Goal: Information Seeking & Learning: Learn about a topic

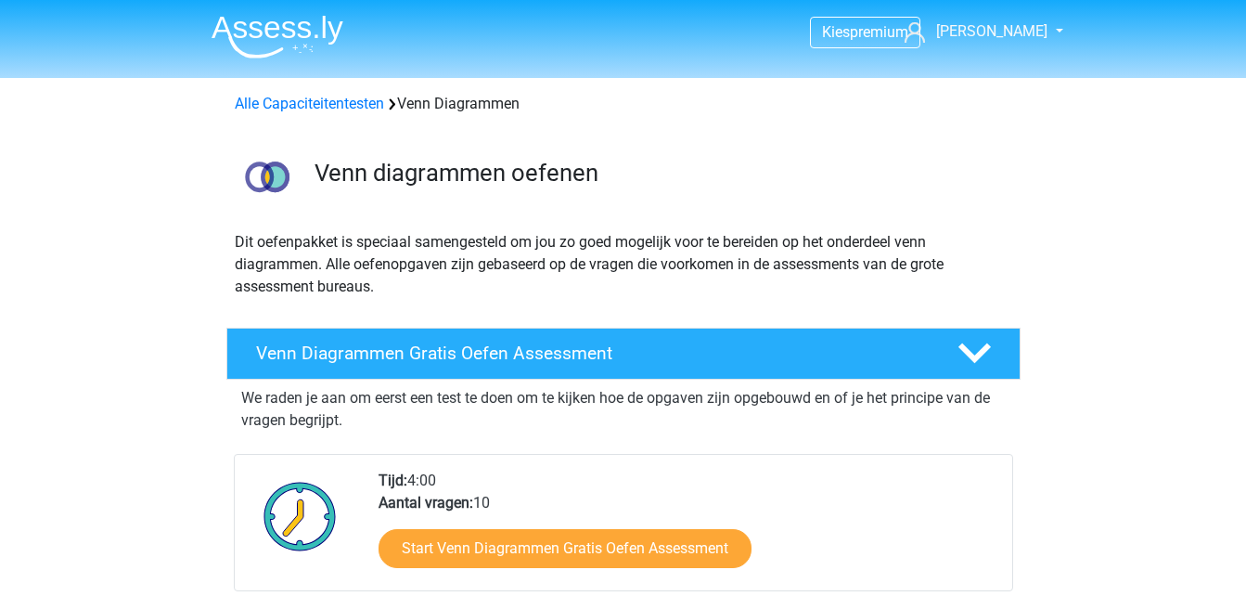
scroll to position [144, 0]
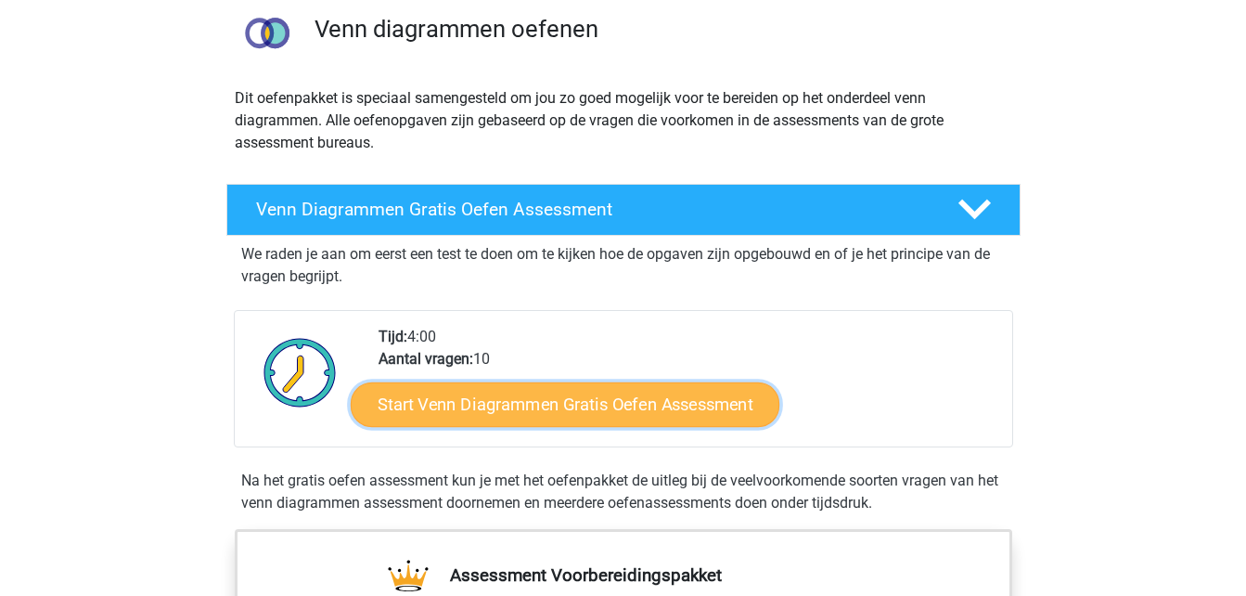
click at [511, 387] on link "Start Venn Diagrammen Gratis Oefen Assessment" at bounding box center [565, 404] width 429 height 45
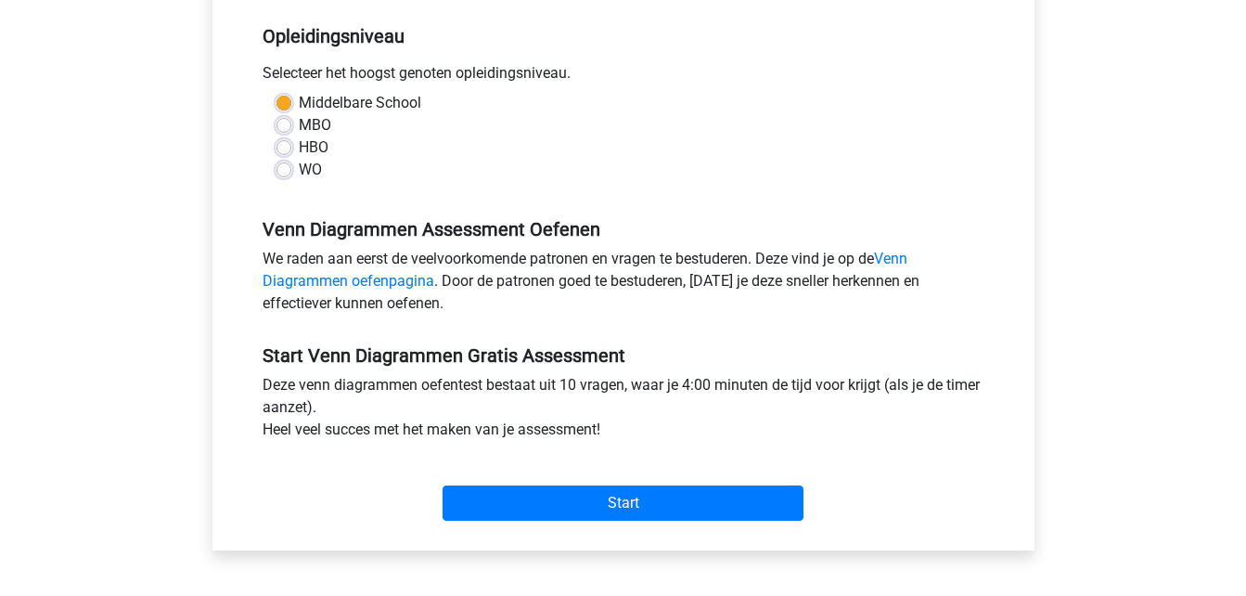
scroll to position [375, 0]
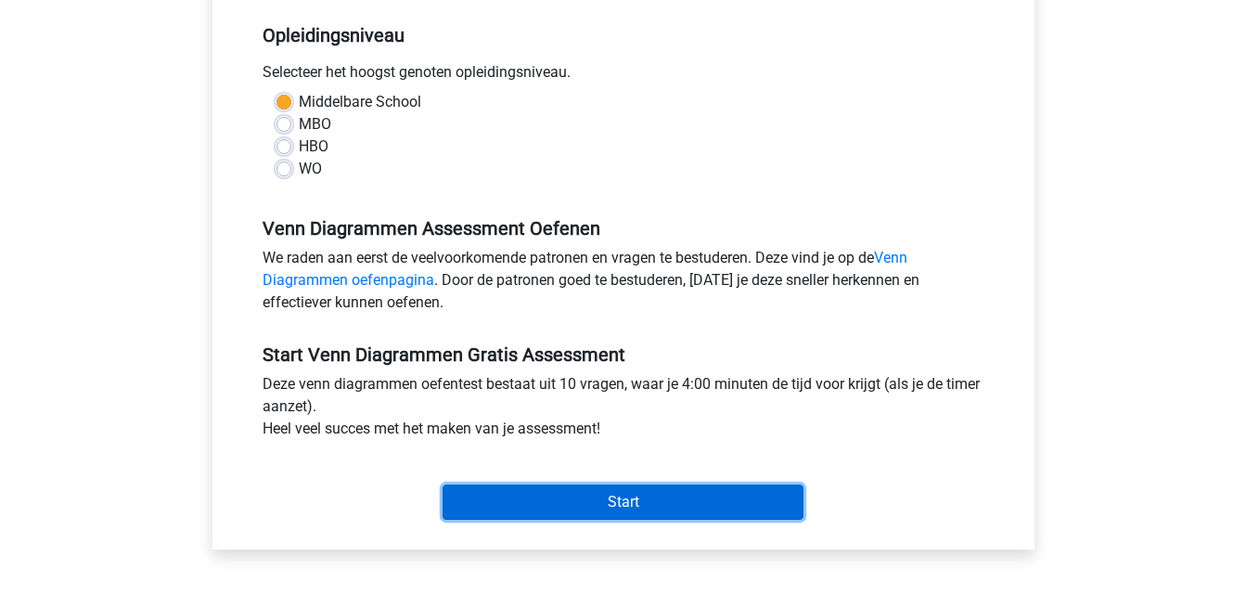
click at [527, 493] on input "Start" at bounding box center [623, 501] width 361 height 35
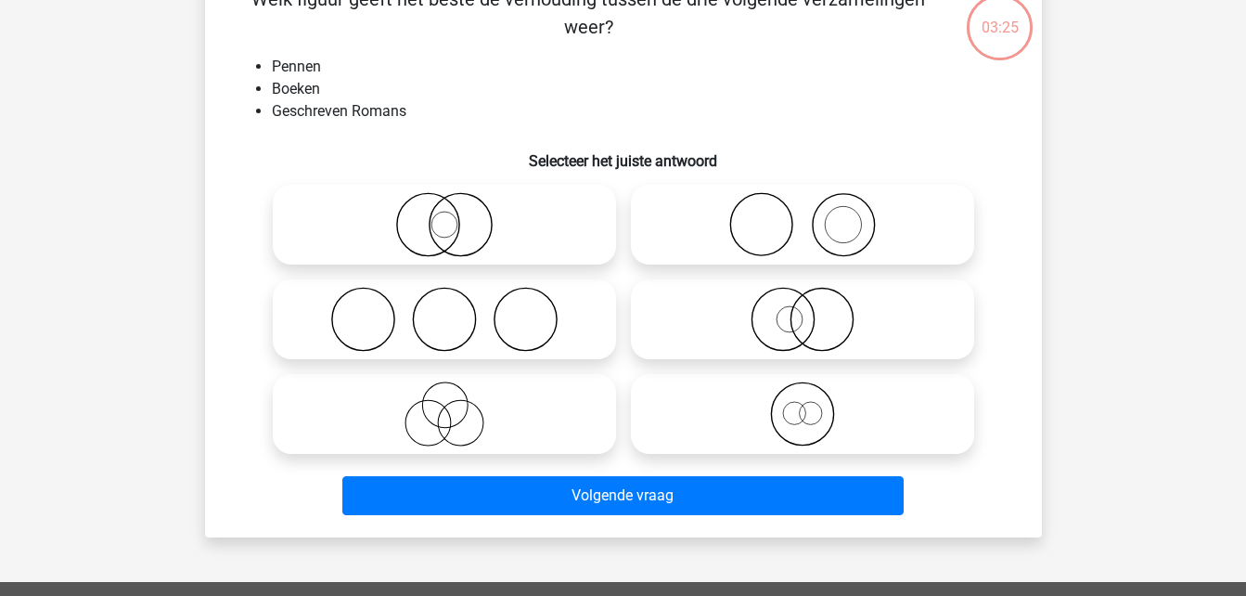
scroll to position [116, 0]
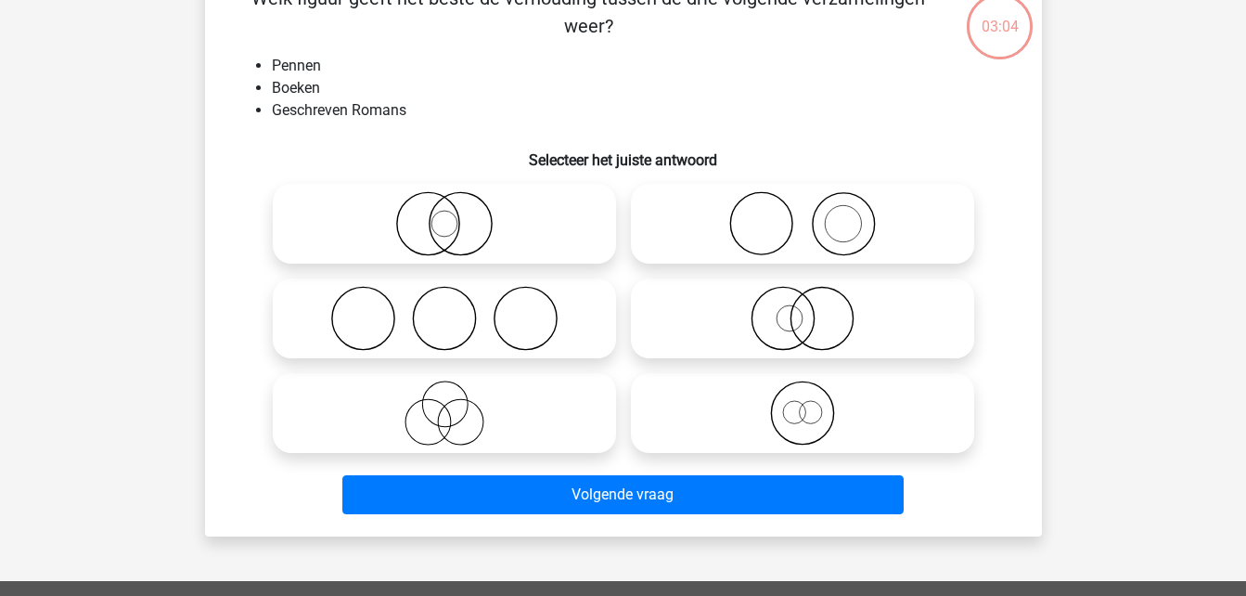
click at [423, 243] on icon at bounding box center [444, 223] width 328 height 65
click at [444, 214] on input "radio" at bounding box center [450, 208] width 12 height 12
radio input "true"
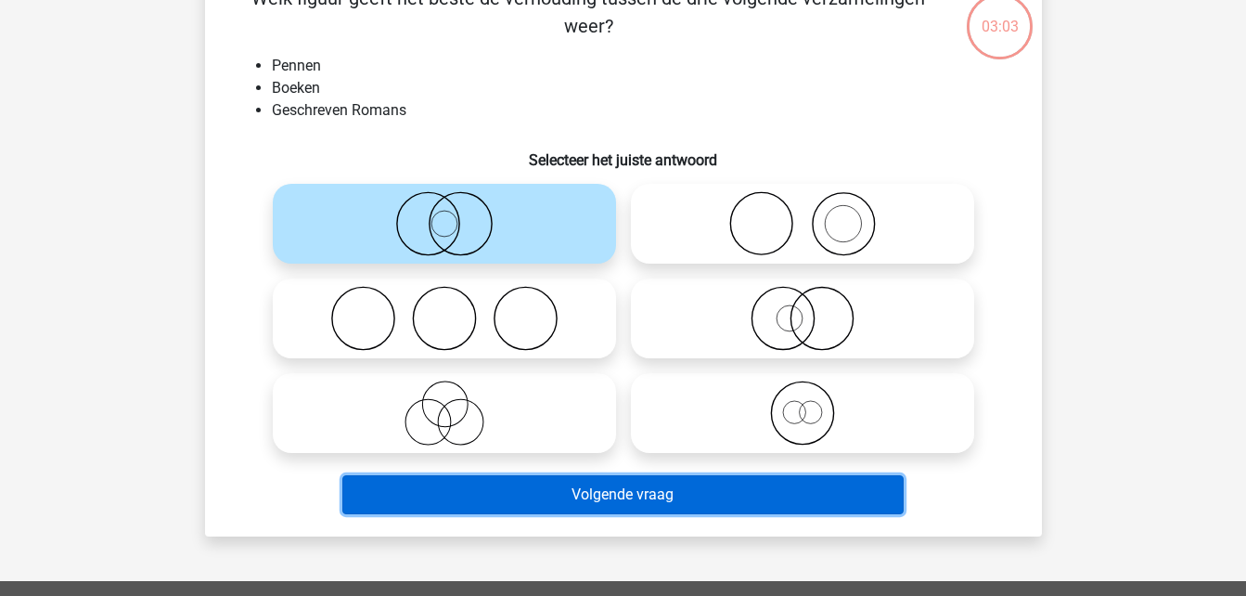
click at [479, 512] on button "Volgende vraag" at bounding box center [622, 494] width 561 height 39
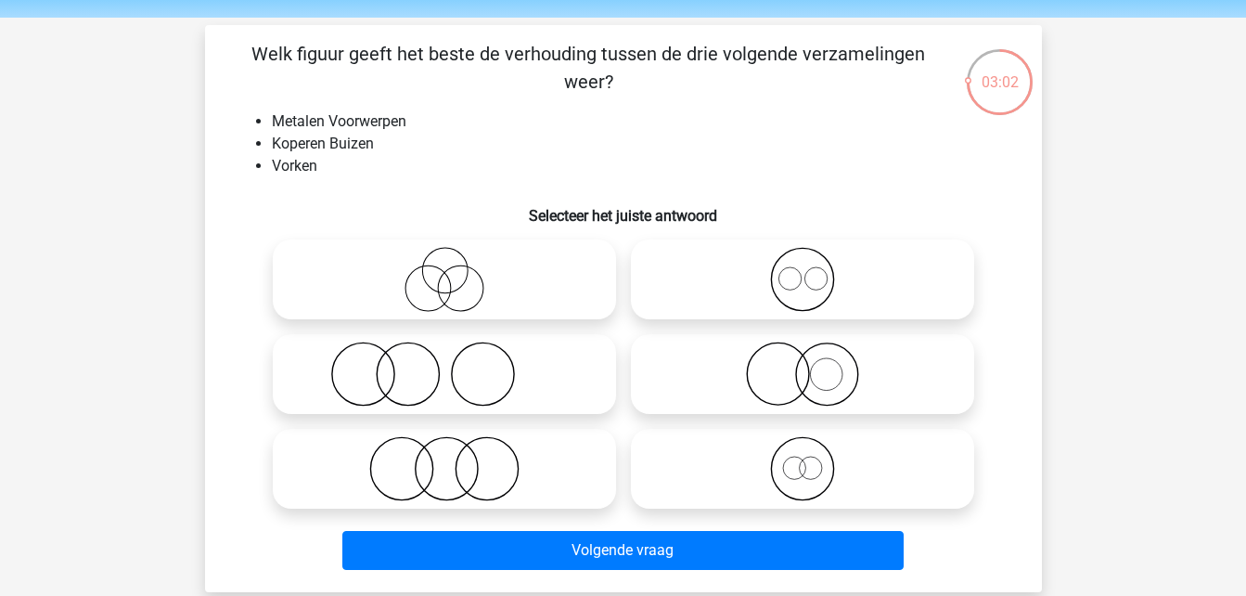
scroll to position [58, 0]
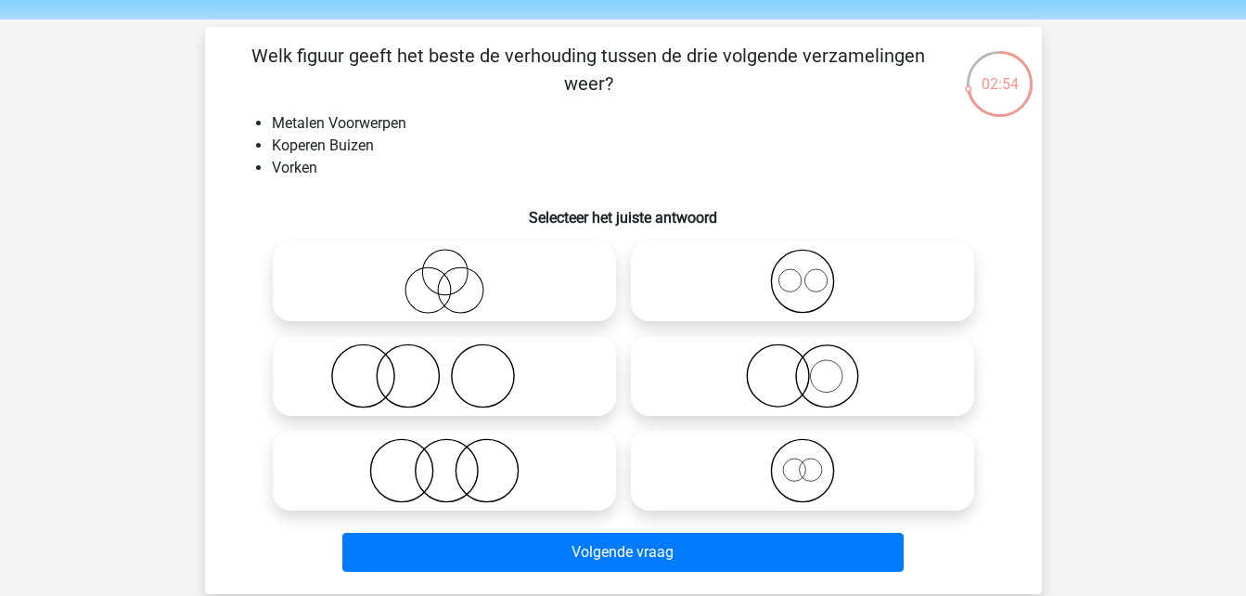
click at [374, 378] on icon at bounding box center [444, 375] width 328 height 65
click at [444, 367] on input "radio" at bounding box center [450, 360] width 12 height 12
radio input "true"
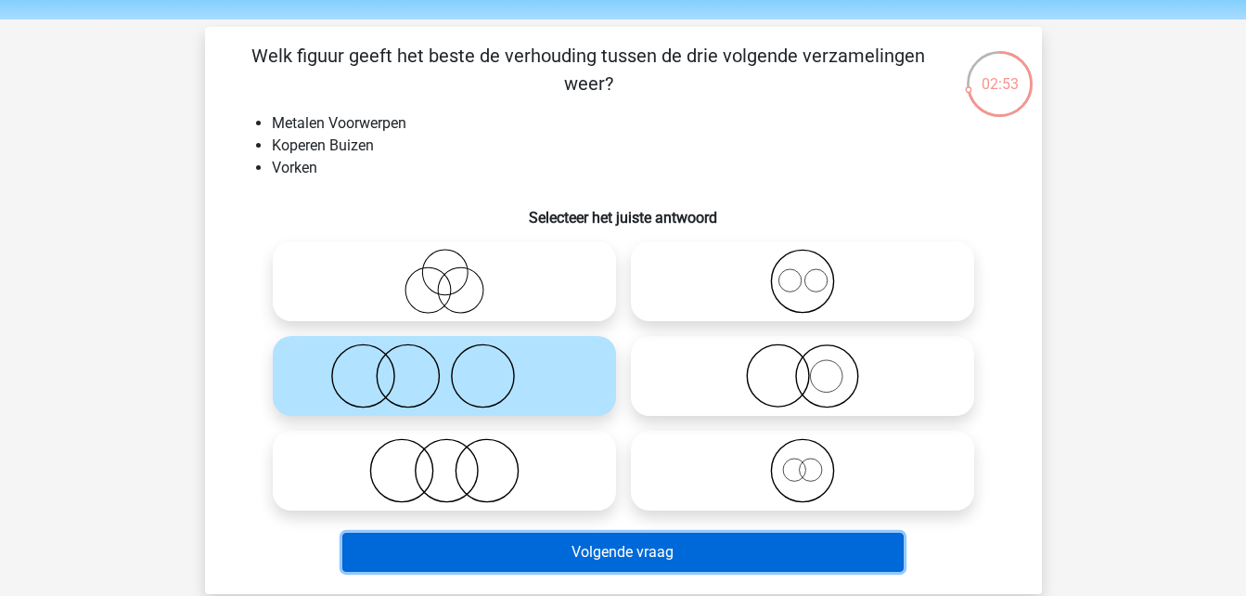
click at [381, 555] on button "Volgende vraag" at bounding box center [622, 552] width 561 height 39
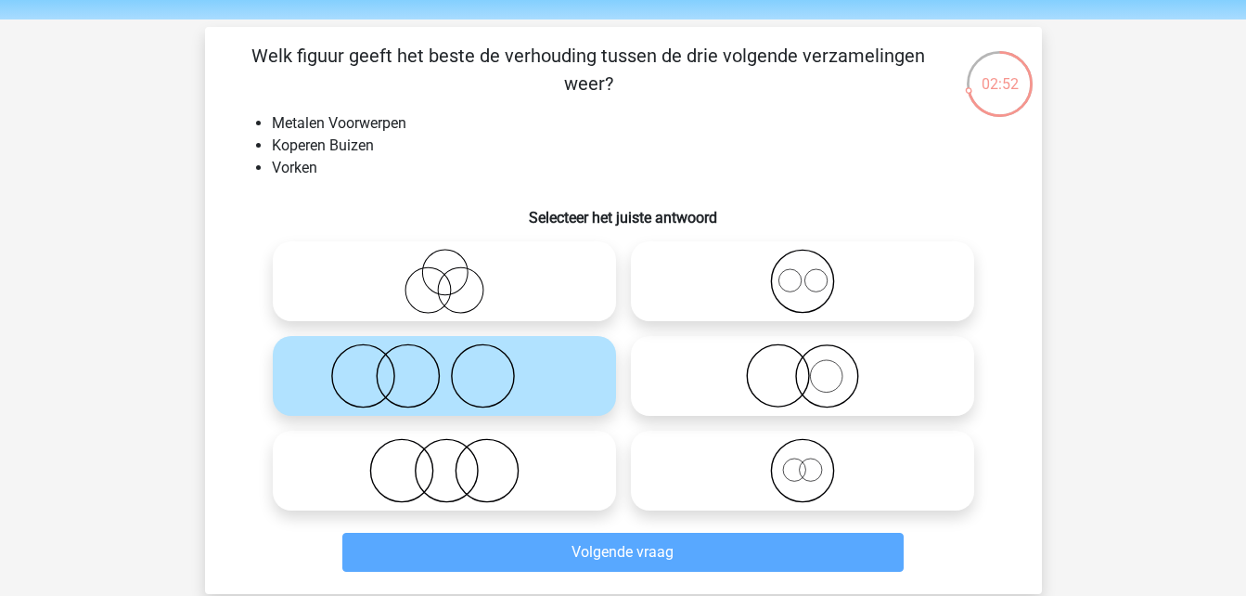
scroll to position [85, 0]
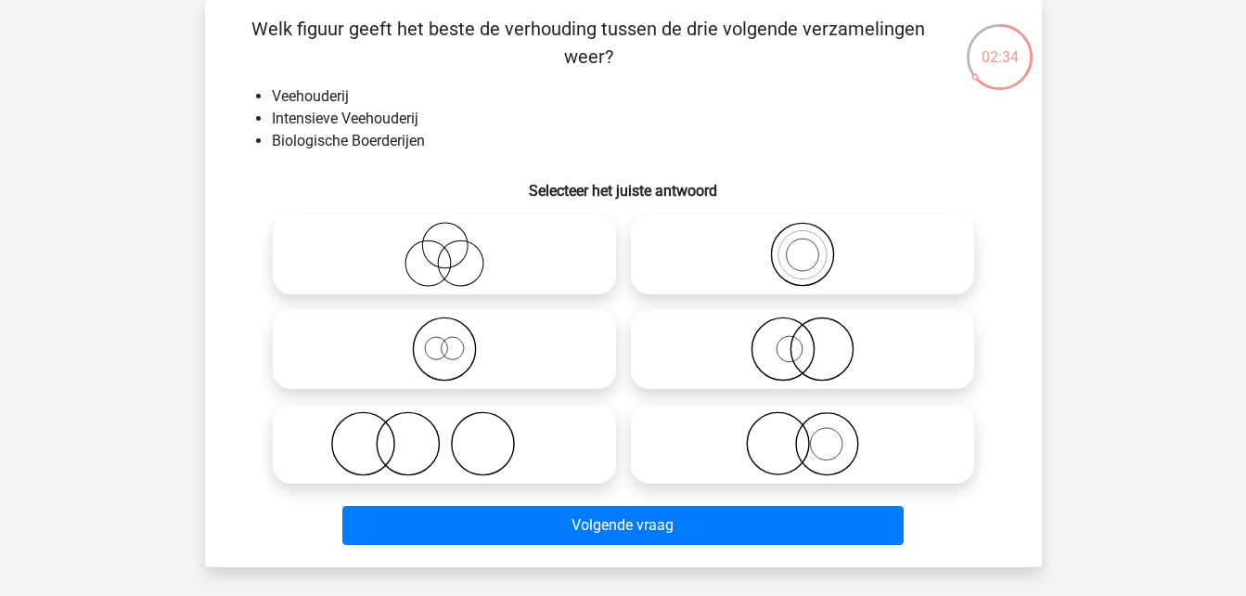
click at [373, 343] on icon at bounding box center [444, 348] width 328 height 65
click at [444, 340] on input "radio" at bounding box center [450, 334] width 12 height 12
radio input "true"
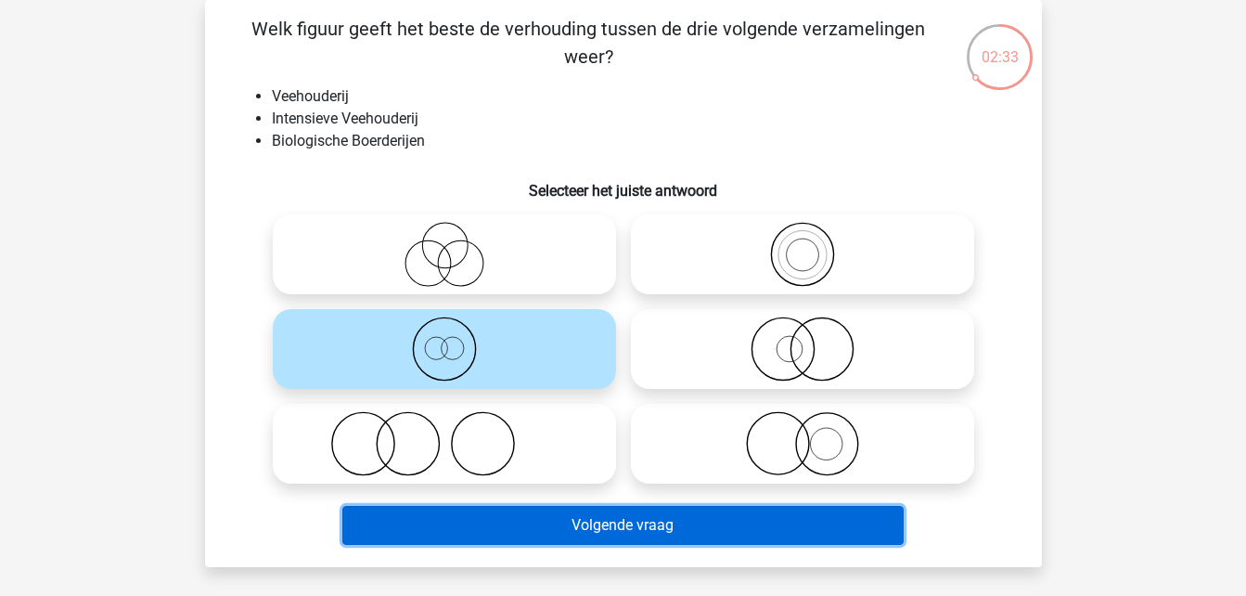
click at [442, 534] on button "Volgende vraag" at bounding box center [622, 525] width 561 height 39
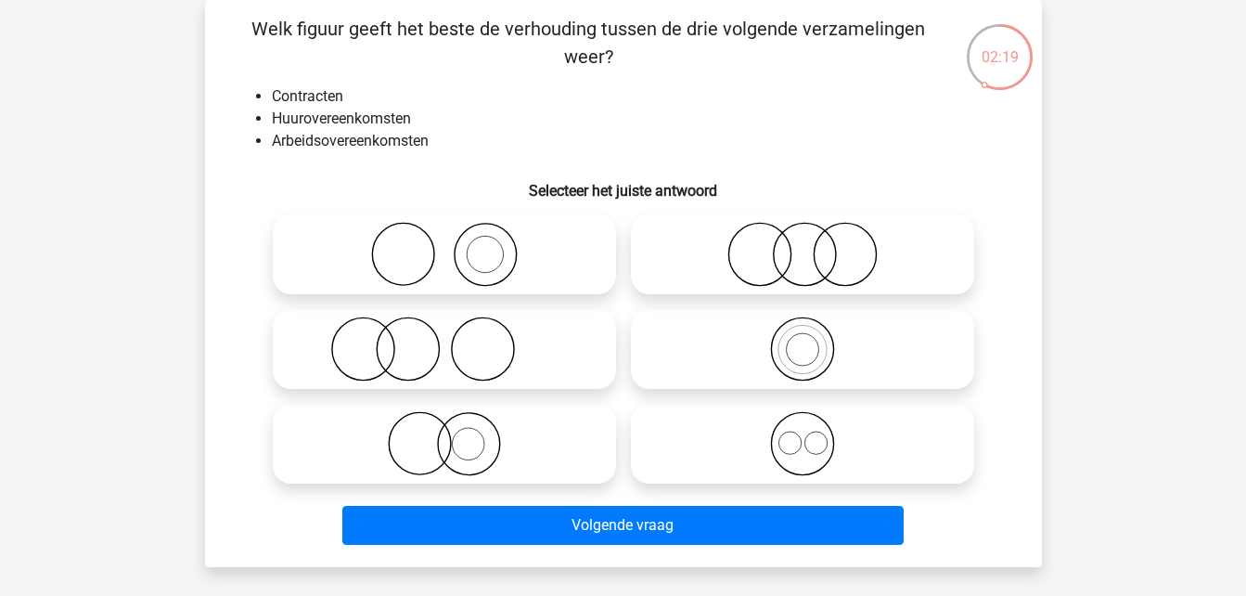
click at [843, 466] on icon at bounding box center [802, 443] width 328 height 65
click at [815, 434] on input "radio" at bounding box center [809, 428] width 12 height 12
radio input "true"
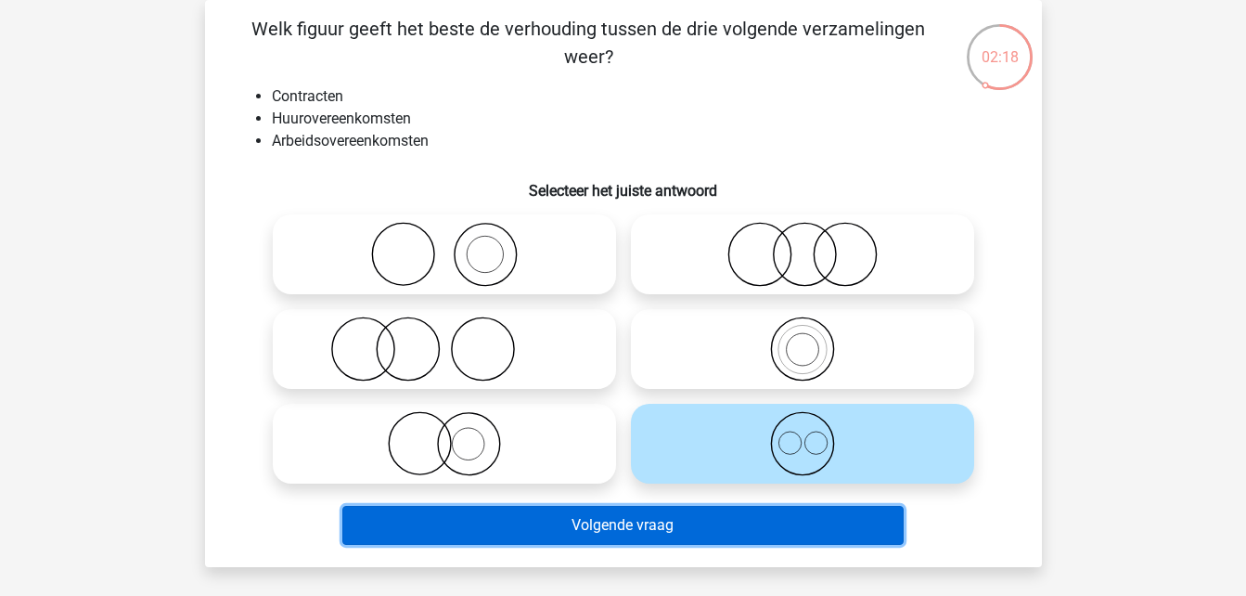
click at [644, 519] on button "Volgende vraag" at bounding box center [622, 525] width 561 height 39
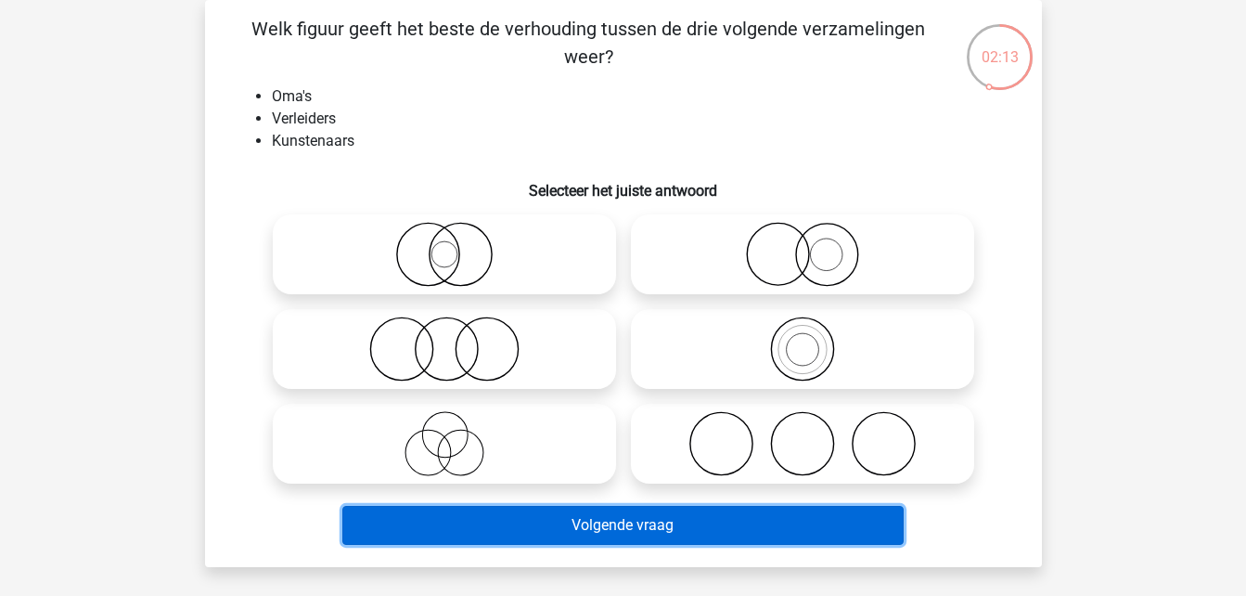
click at [808, 509] on button "Volgende vraag" at bounding box center [622, 525] width 561 height 39
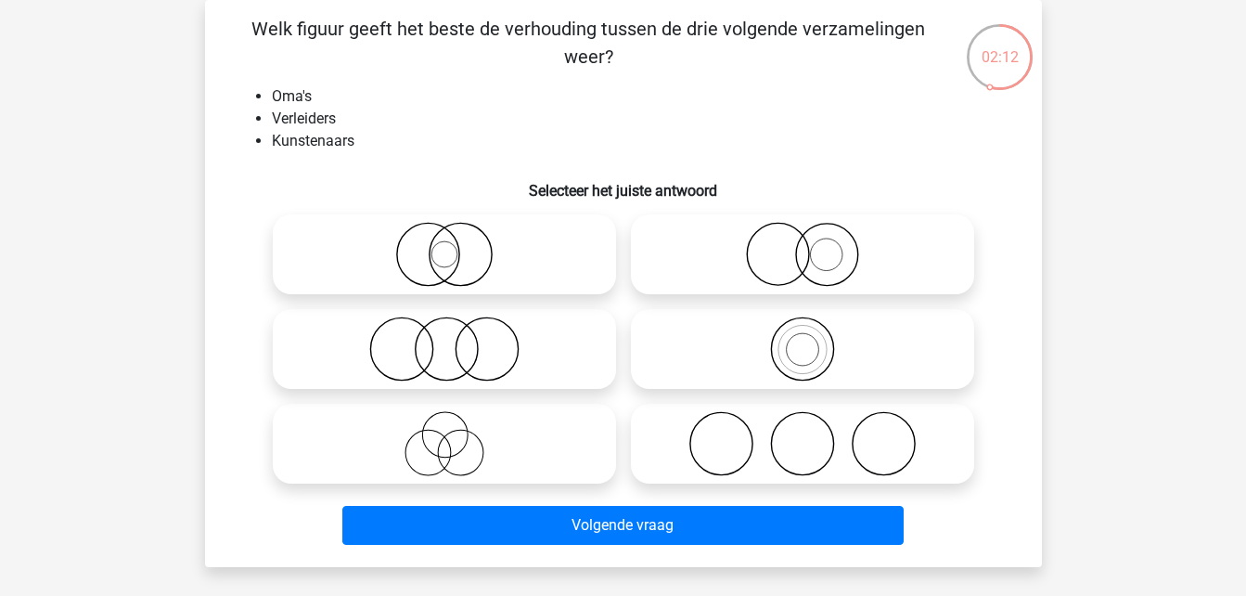
click at [759, 453] on icon at bounding box center [802, 443] width 328 height 65
click at [803, 434] on input "radio" at bounding box center [809, 428] width 12 height 12
radio input "true"
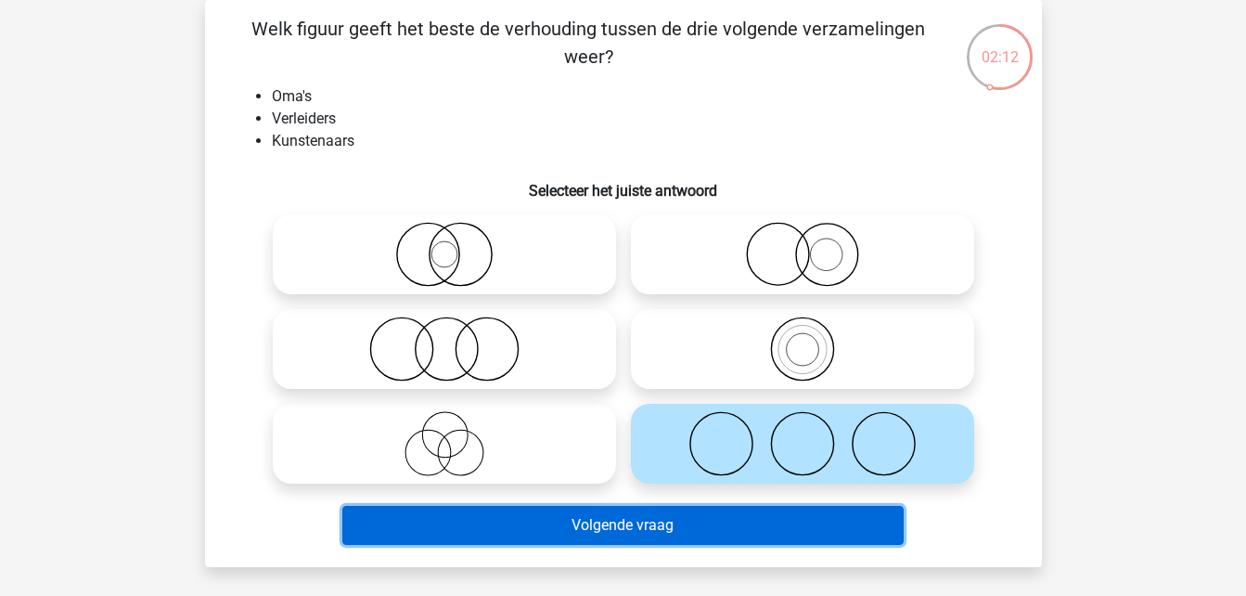
click at [737, 514] on button "Volgende vraag" at bounding box center [622, 525] width 561 height 39
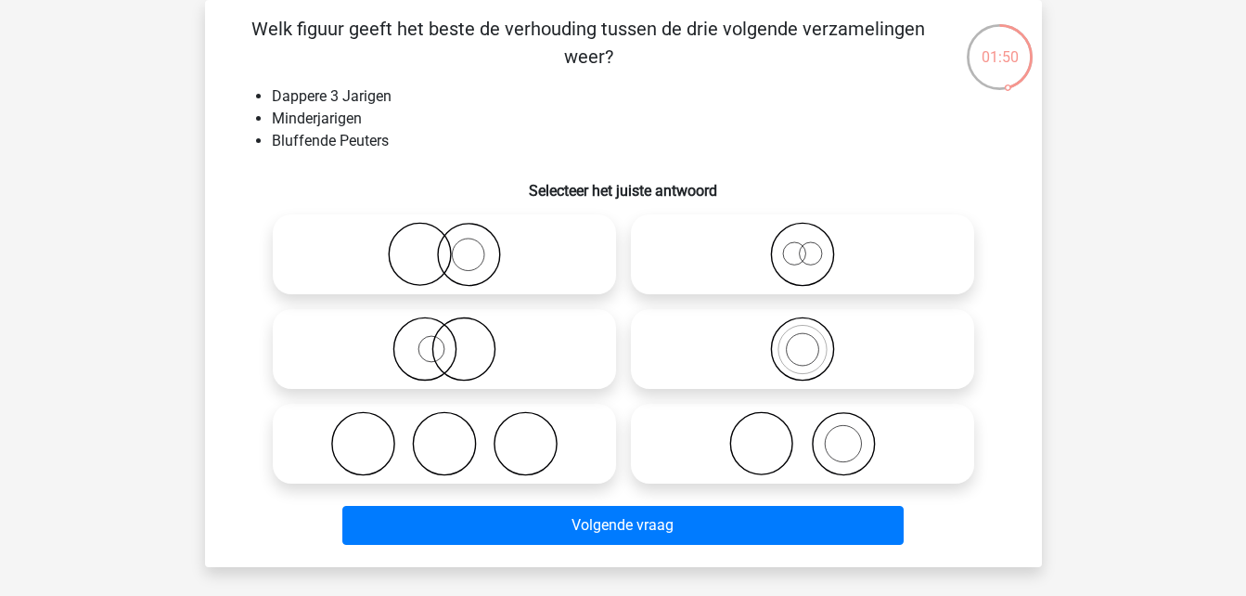
click at [721, 287] on icon at bounding box center [802, 254] width 328 height 65
click at [803, 245] on input "radio" at bounding box center [809, 239] width 12 height 12
radio input "true"
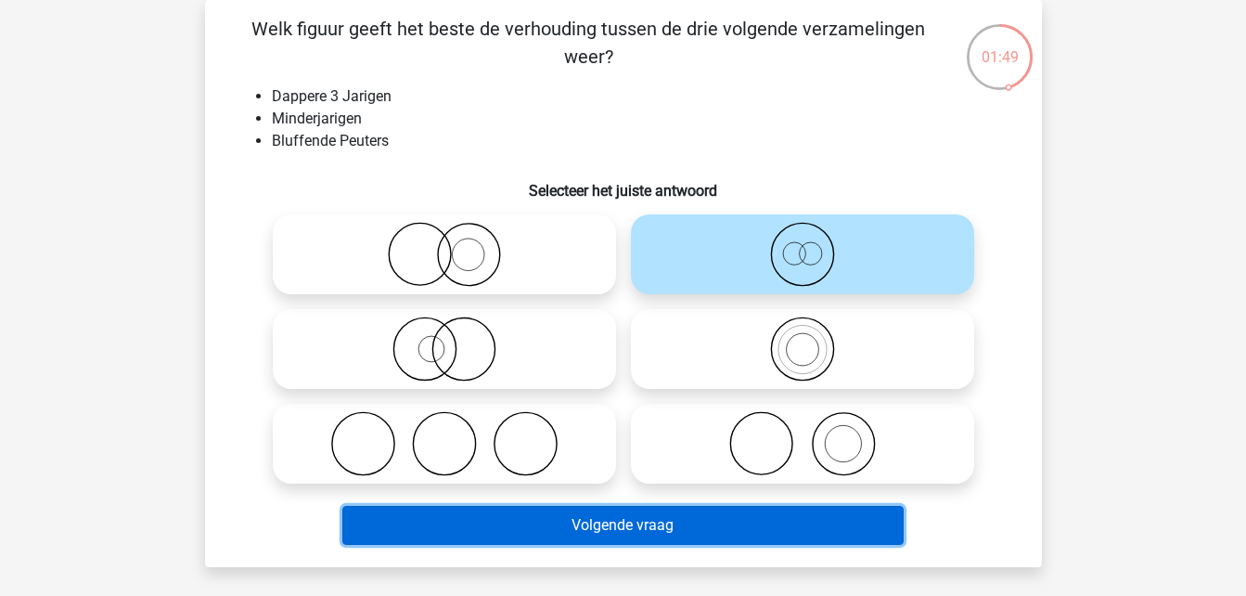
click at [636, 522] on button "Volgende vraag" at bounding box center [622, 525] width 561 height 39
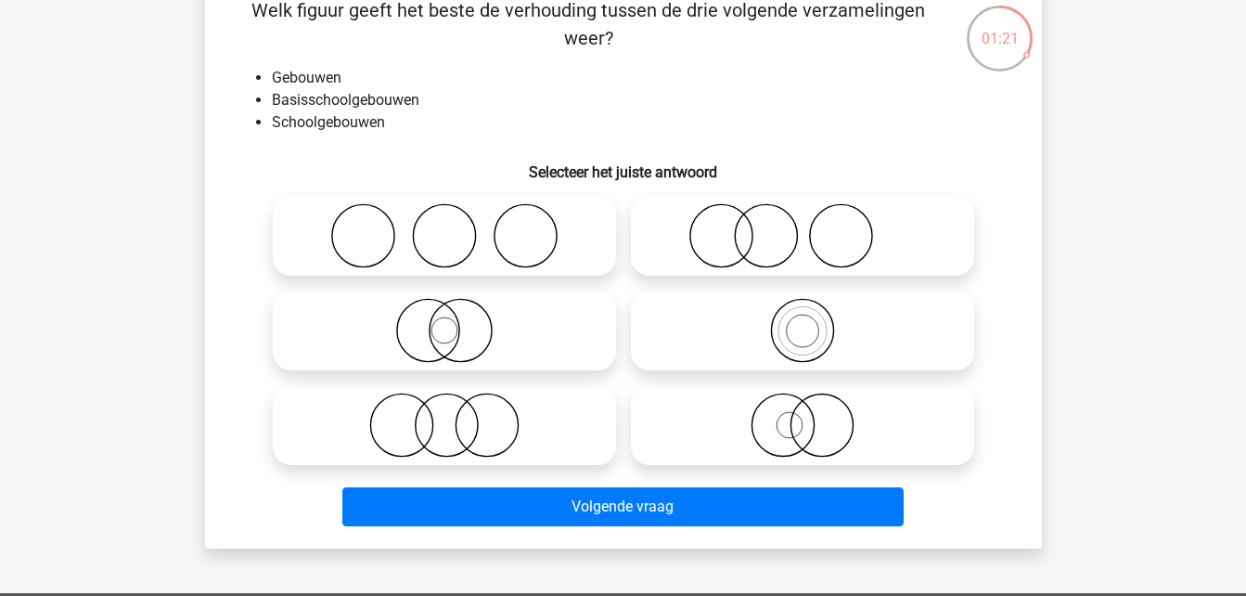
scroll to position [101, 0]
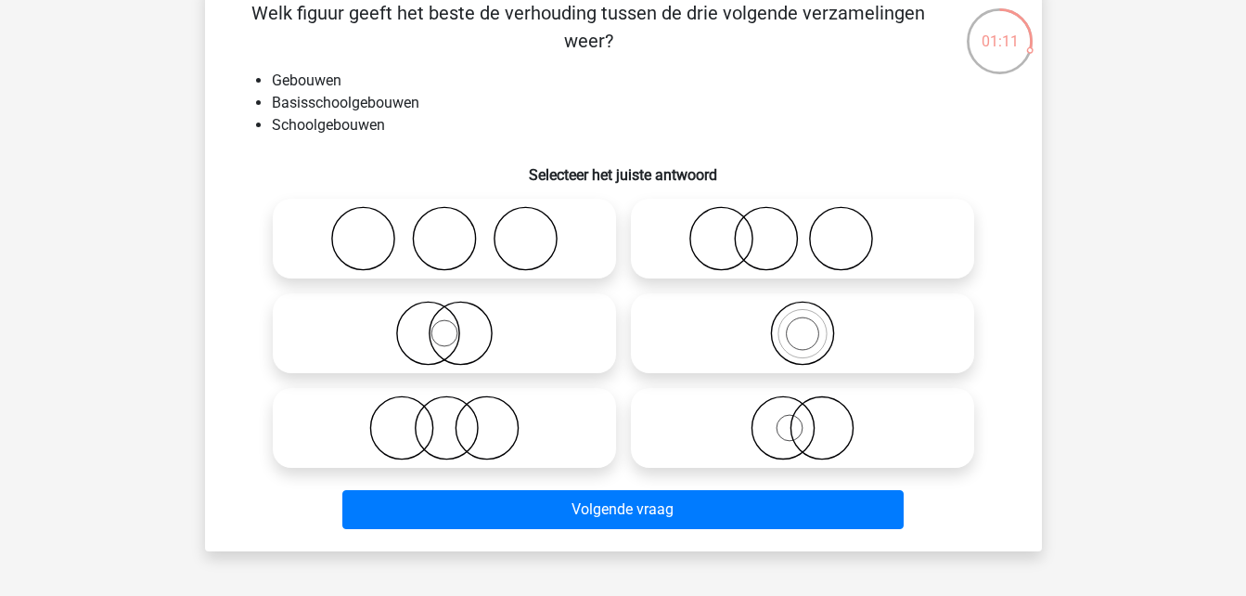
click at [764, 334] on icon at bounding box center [802, 333] width 328 height 65
click at [803, 324] on input "radio" at bounding box center [809, 318] width 12 height 12
radio input "true"
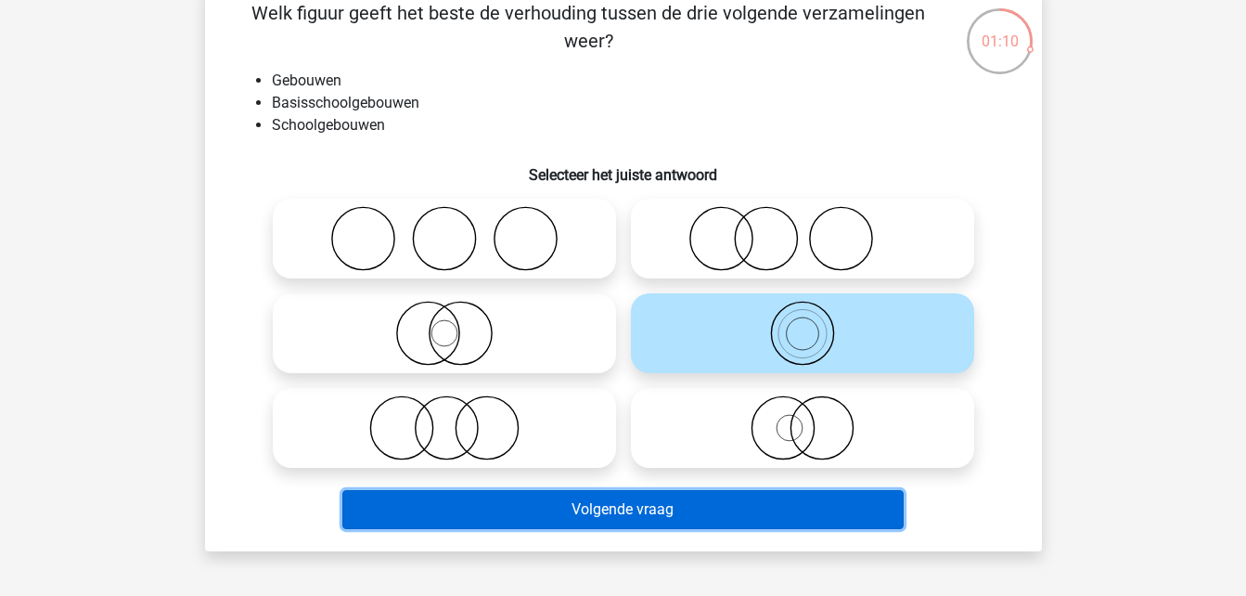
click at [615, 521] on button "Volgende vraag" at bounding box center [622, 509] width 561 height 39
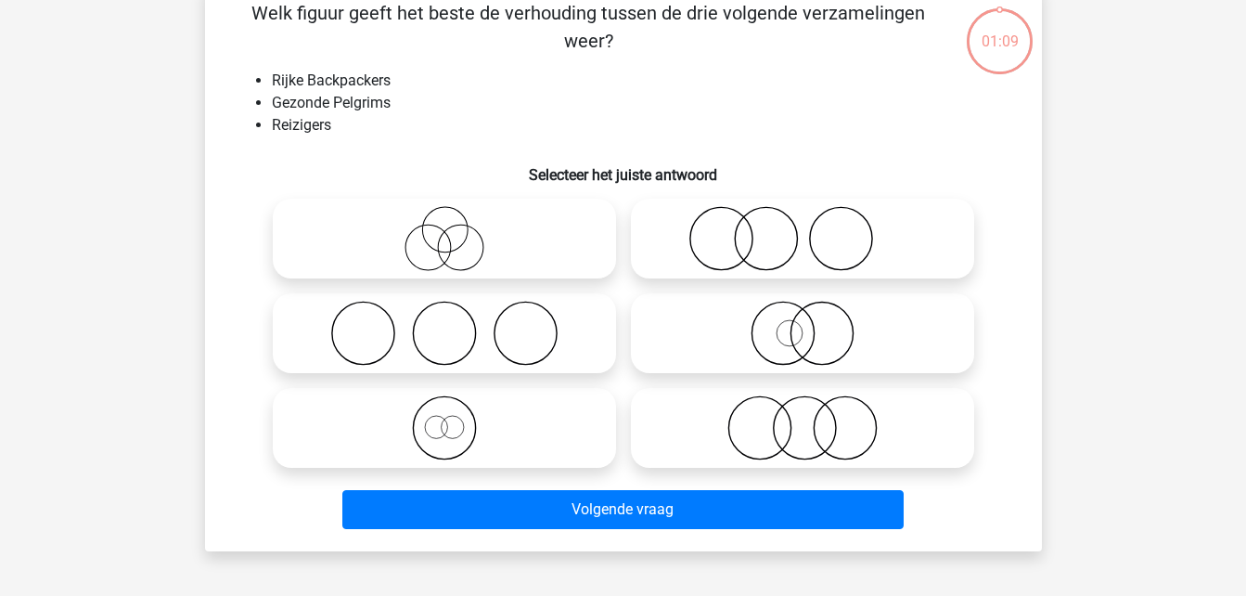
scroll to position [85, 0]
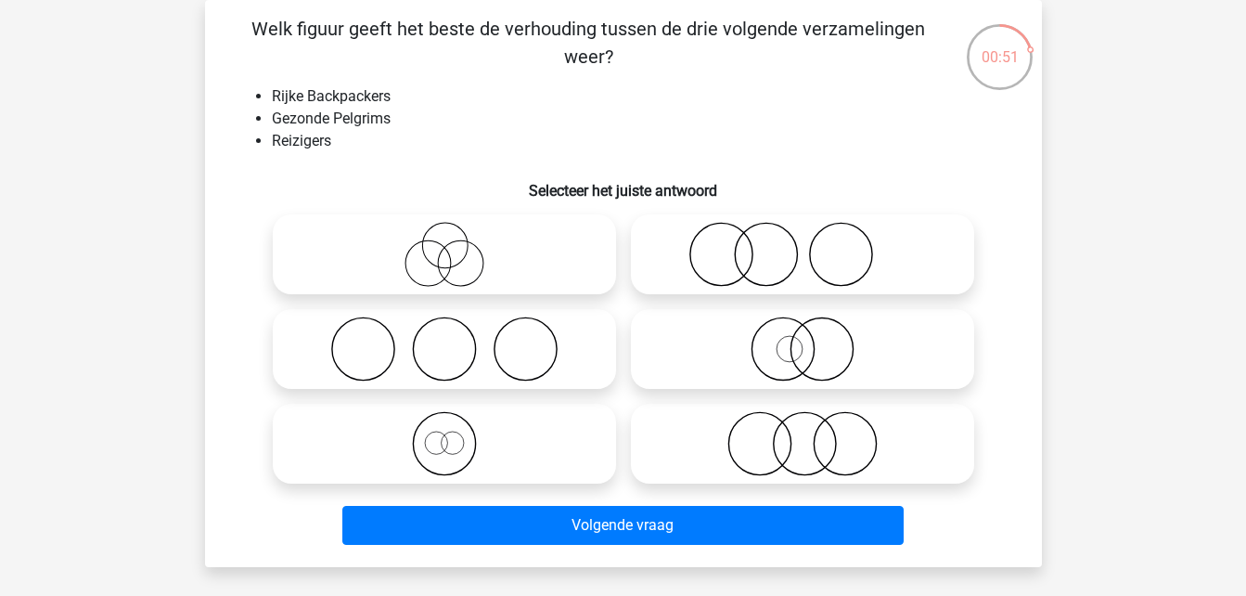
click at [473, 285] on icon at bounding box center [444, 254] width 328 height 65
click at [457, 245] on input "radio" at bounding box center [450, 239] width 12 height 12
radio input "true"
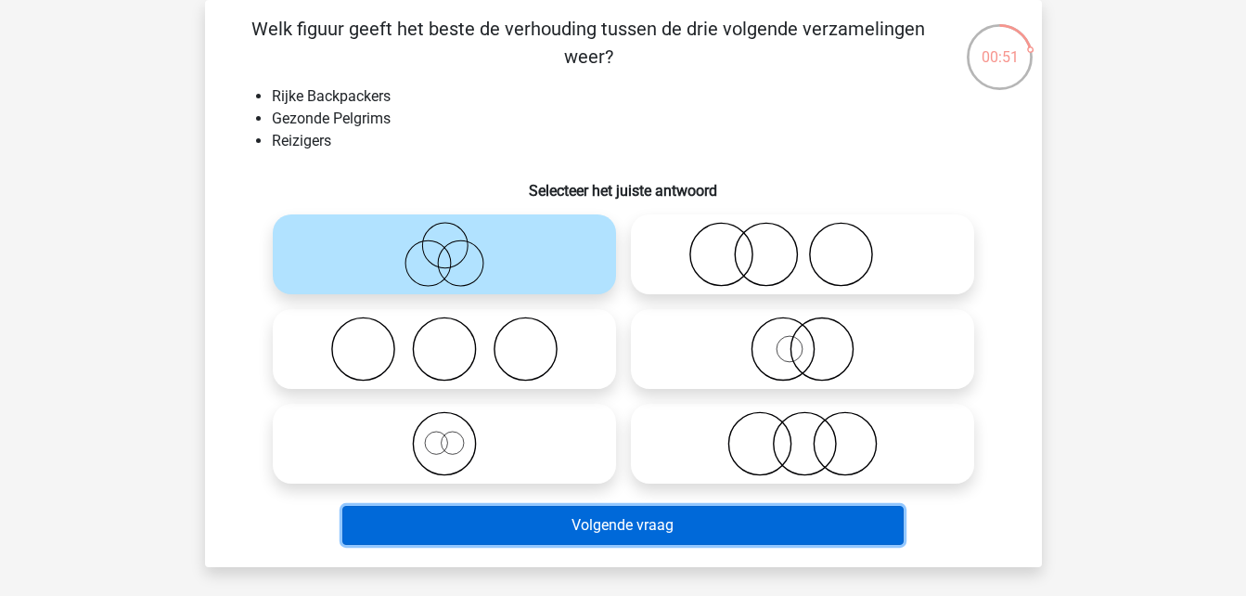
click at [507, 530] on button "Volgende vraag" at bounding box center [622, 525] width 561 height 39
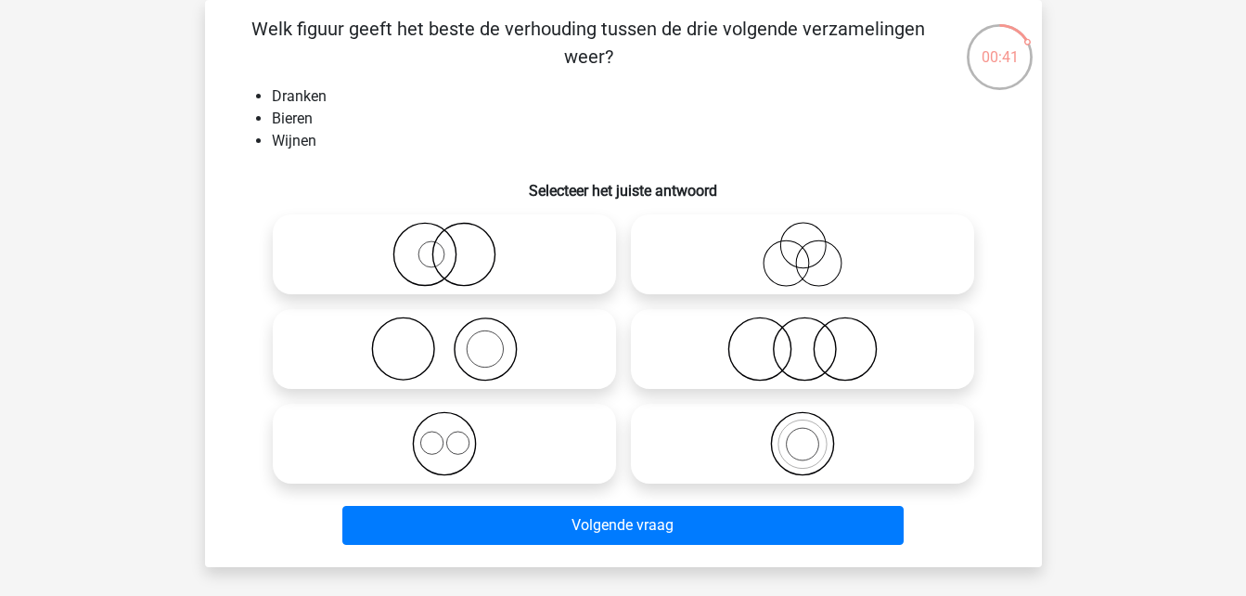
click at [406, 435] on icon at bounding box center [444, 443] width 328 height 65
click at [444, 434] on input "radio" at bounding box center [450, 428] width 12 height 12
radio input "true"
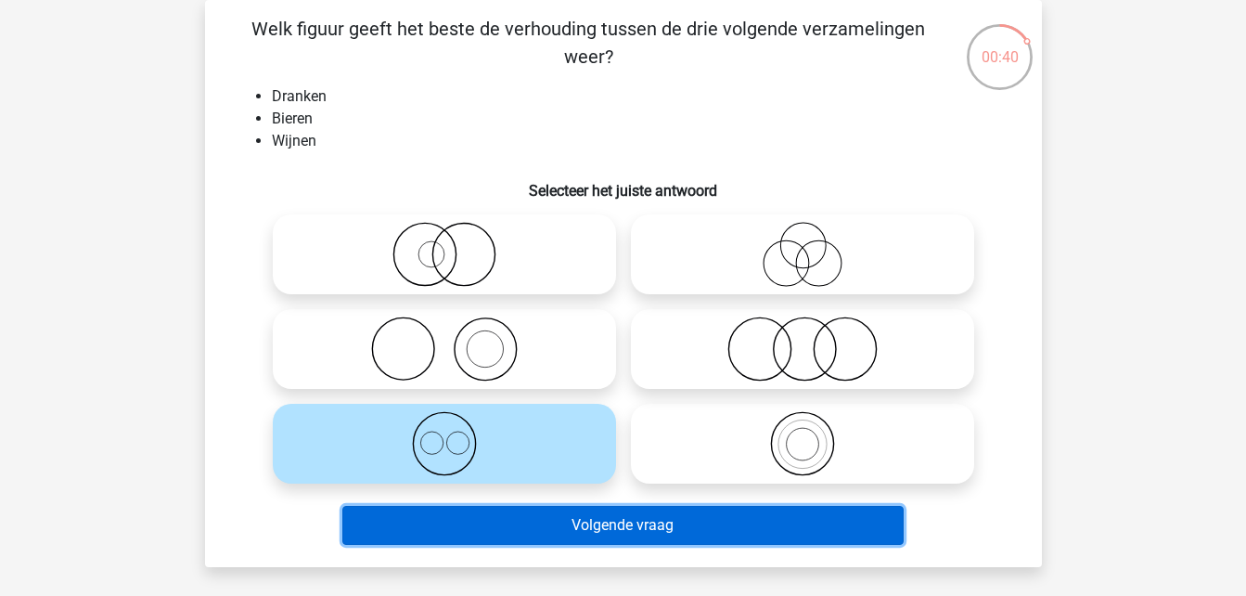
click at [447, 540] on button "Volgende vraag" at bounding box center [622, 525] width 561 height 39
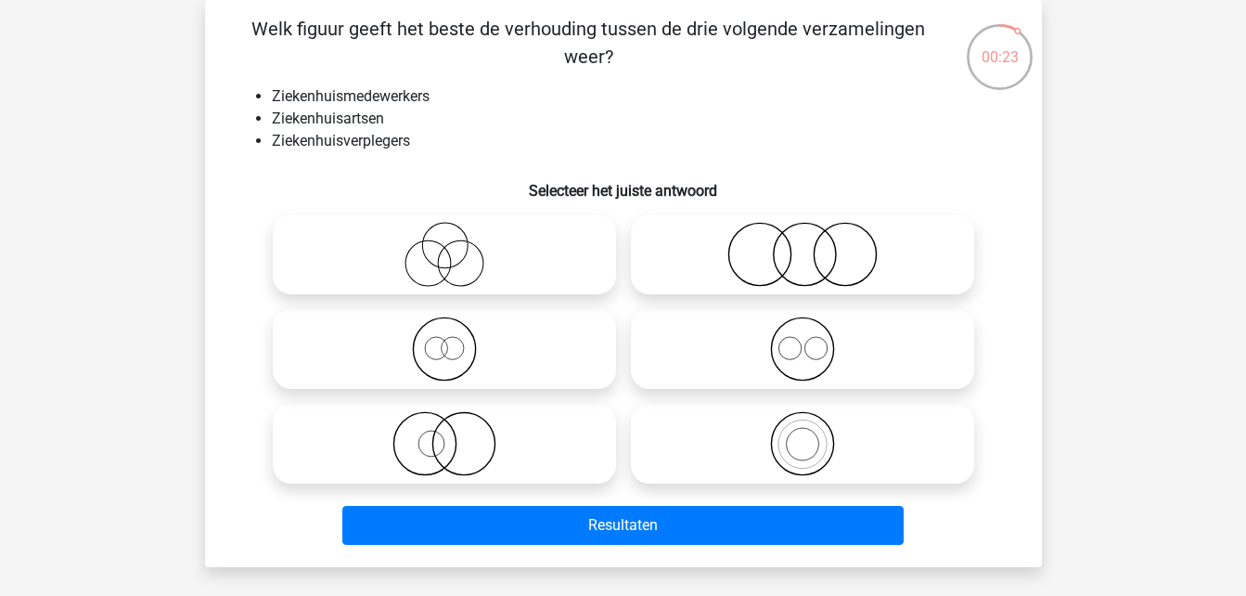
click at [720, 386] on label at bounding box center [802, 349] width 343 height 80
click at [803, 340] on input "radio" at bounding box center [809, 334] width 12 height 12
radio input "true"
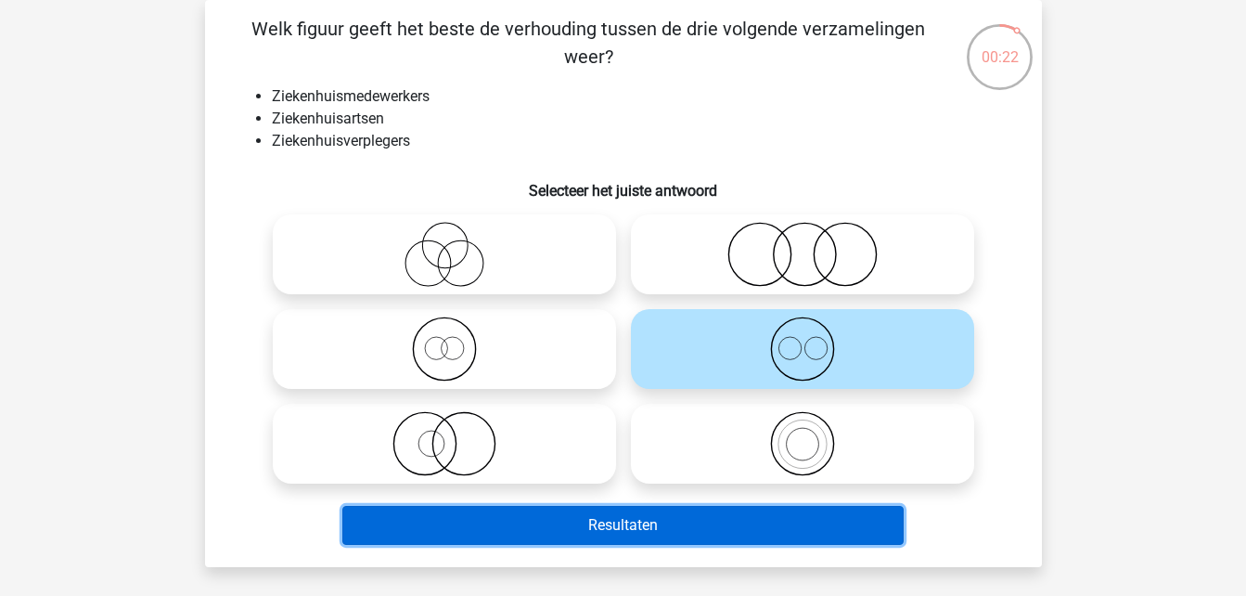
click at [663, 545] on button "Resultaten" at bounding box center [622, 525] width 561 height 39
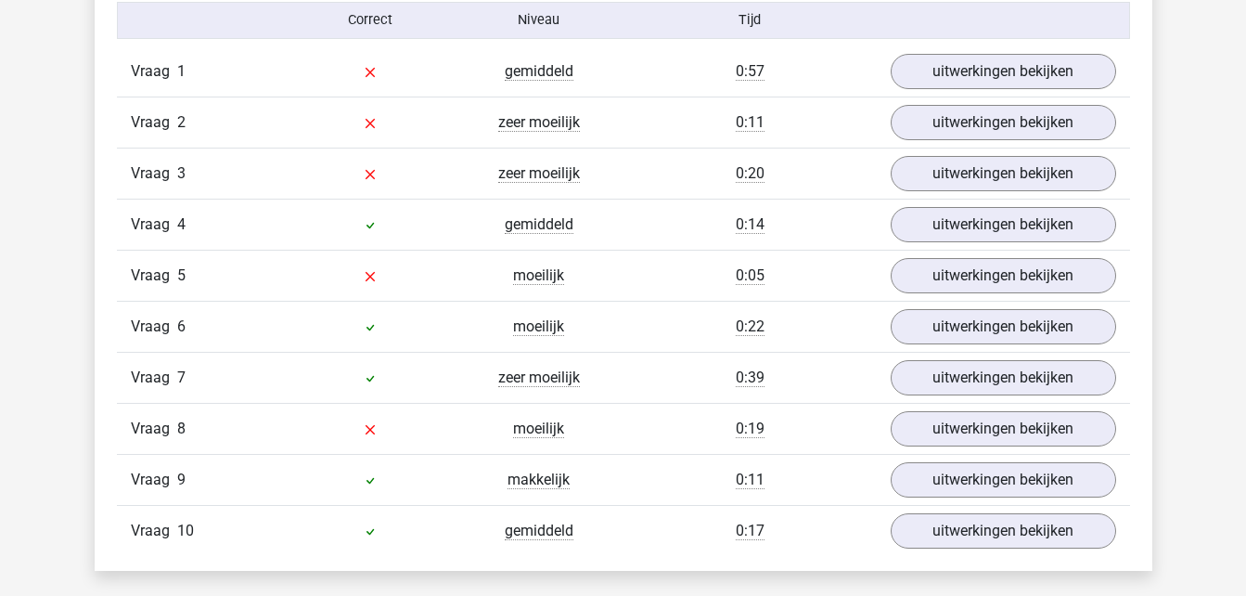
scroll to position [1553, 0]
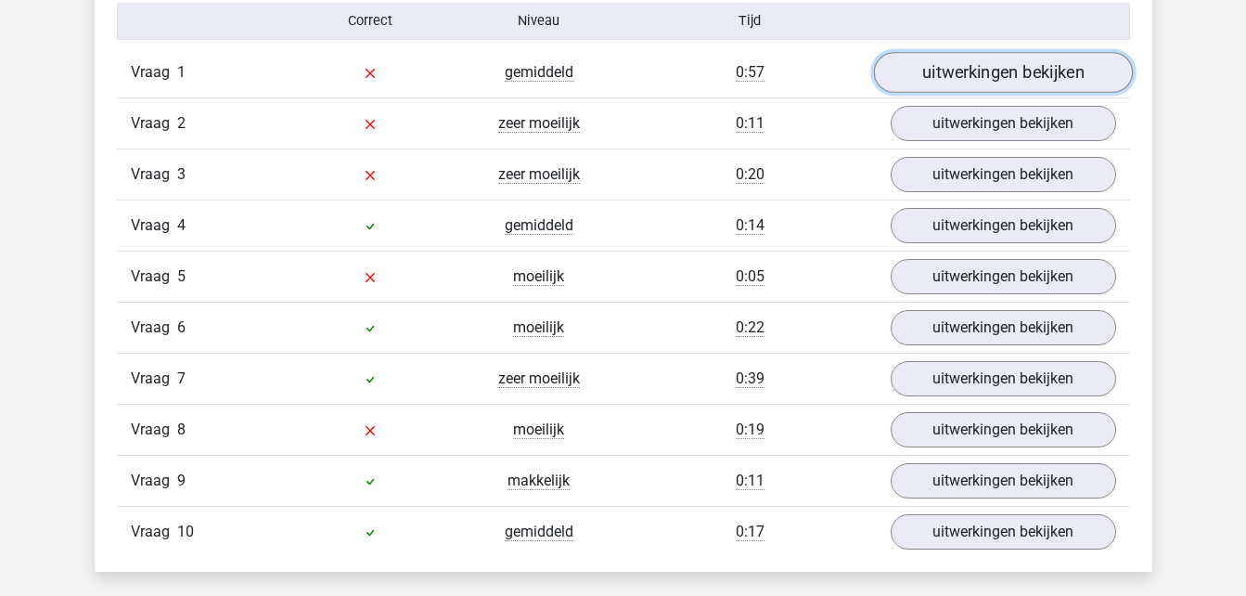
click at [933, 72] on link "uitwerkingen bekijken" at bounding box center [1002, 72] width 259 height 41
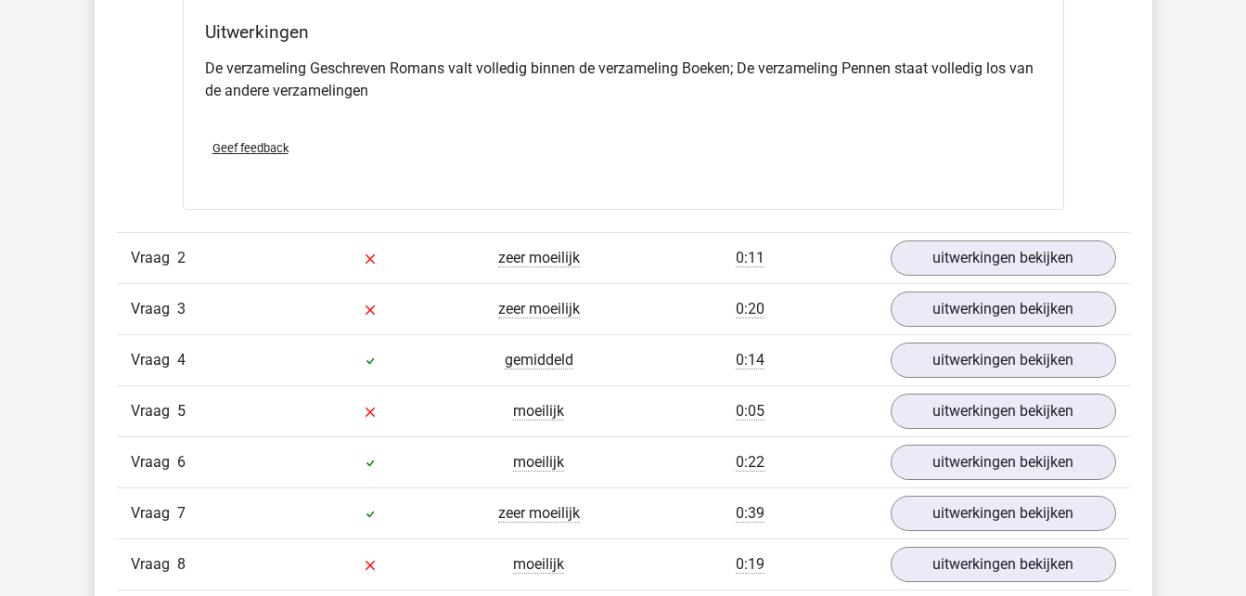
scroll to position [2129, 0]
click at [960, 268] on link "uitwerkingen bekijken" at bounding box center [1002, 257] width 259 height 41
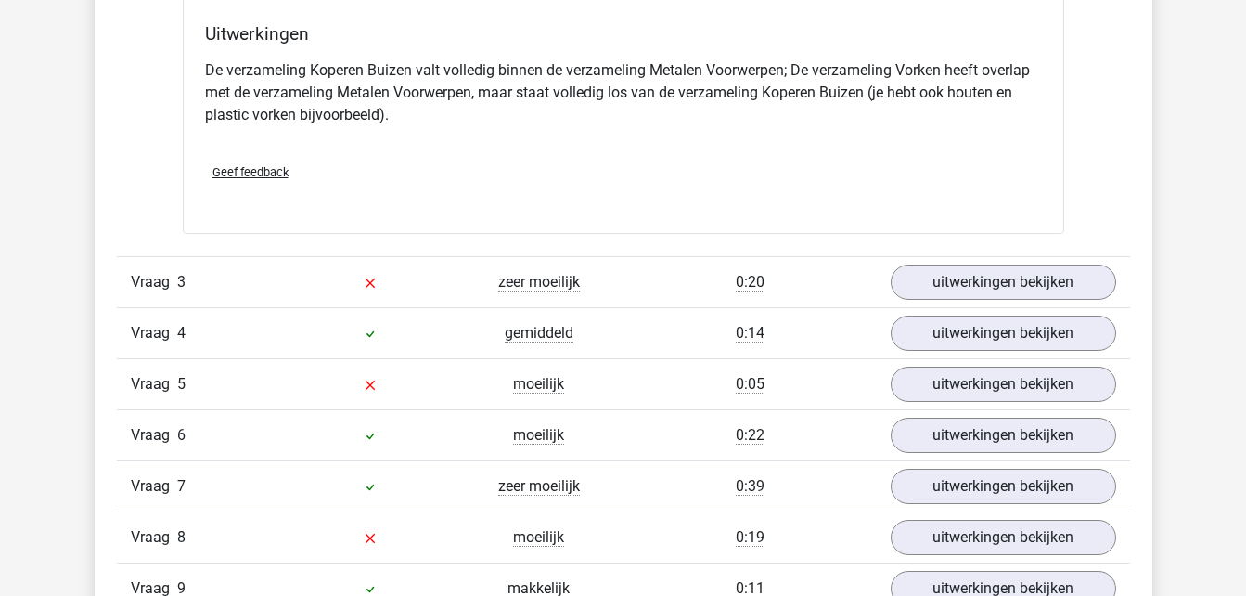
scroll to position [2911, 0]
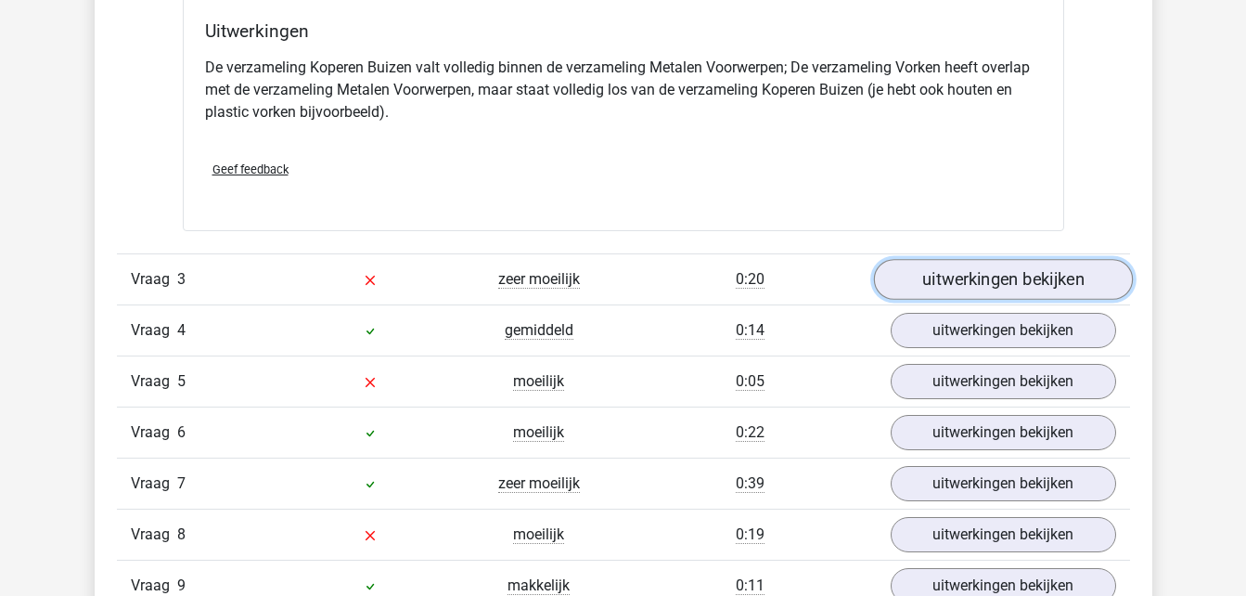
click at [991, 281] on link "uitwerkingen bekijken" at bounding box center [1002, 280] width 259 height 41
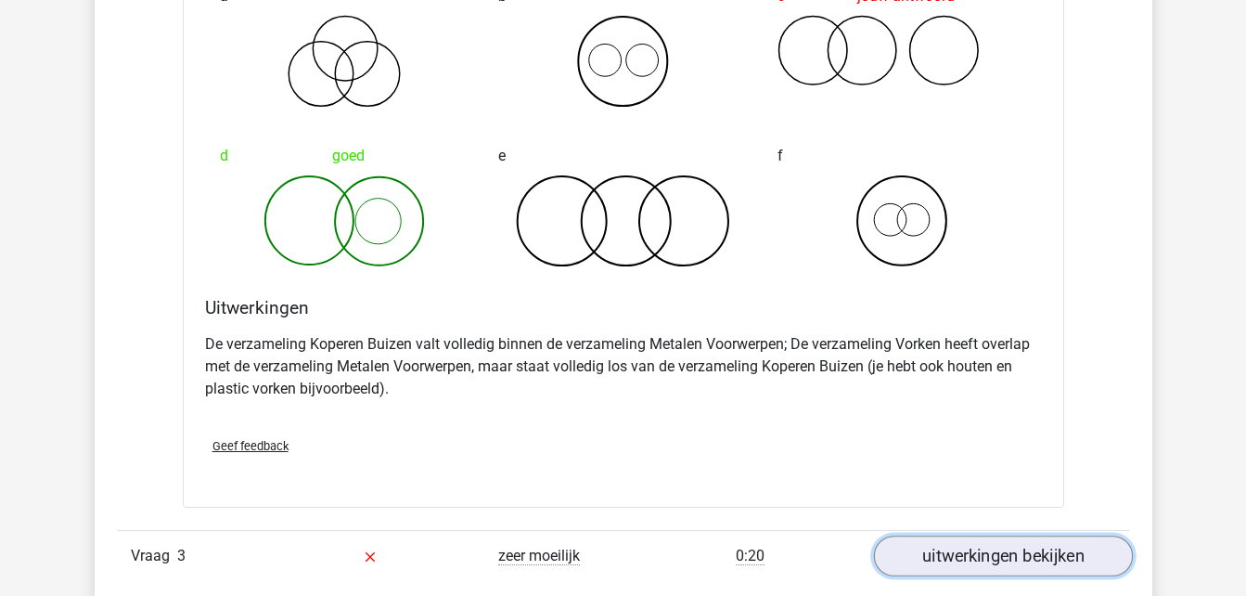
scroll to position [2631, 0]
